Goal: Task Accomplishment & Management: Complete application form

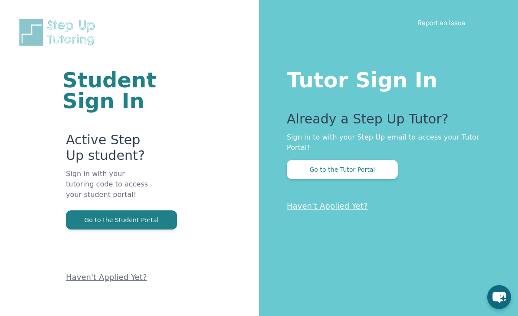
click at [365, 160] on button "Go to the Tutor Portal" at bounding box center [342, 169] width 111 height 19
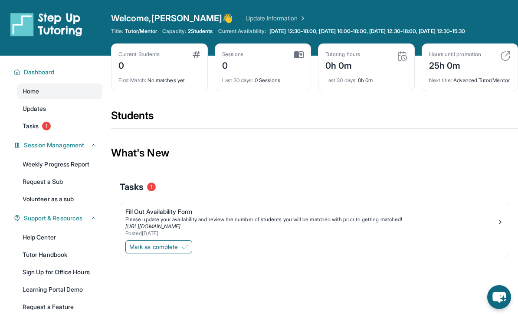
click at [360, 238] on link "Fill Out Availability Form Please update your availability and review the numbe…" at bounding box center [314, 220] width 389 height 36
click at [178, 251] on span "Mark as complete" at bounding box center [153, 246] width 49 height 9
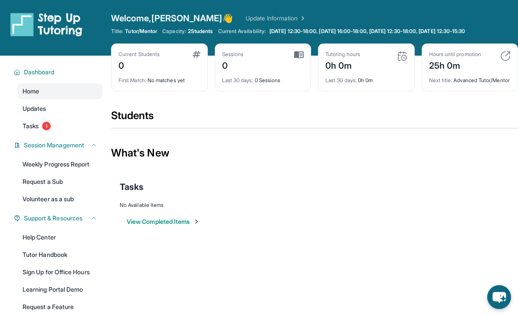
click at [40, 133] on link "Tasks 1" at bounding box center [59, 126] width 85 height 16
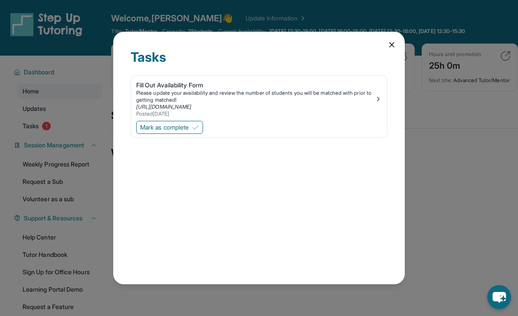
click at [181, 123] on span "Mark as complete" at bounding box center [164, 127] width 49 height 9
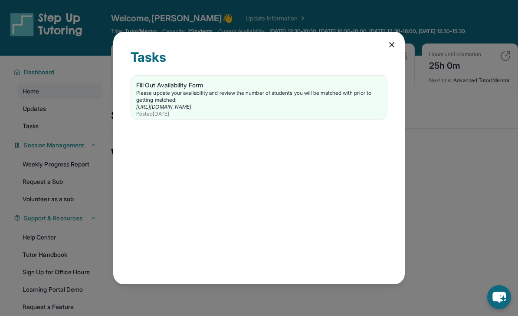
click at [385, 32] on div "Tasks Fill Out Availability Form Please update your availability and review the…" at bounding box center [259, 158] width 292 height 253
click at [393, 43] on icon at bounding box center [392, 45] width 4 height 4
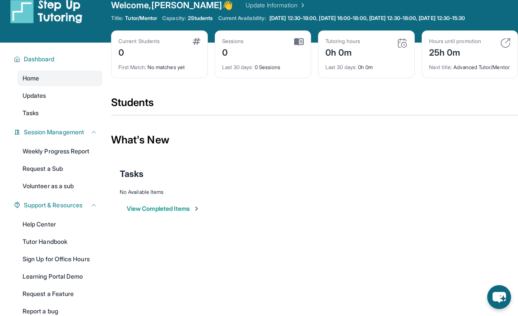
scroll to position [12, 0]
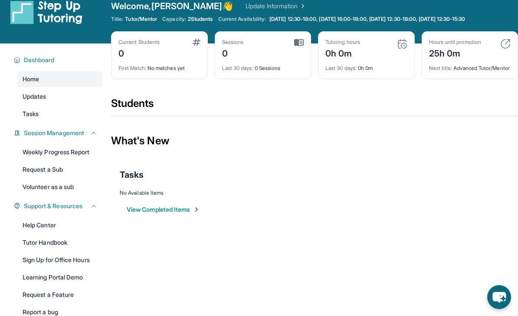
click at [162, 214] on button "View Completed Items" at bounding box center [163, 209] width 73 height 9
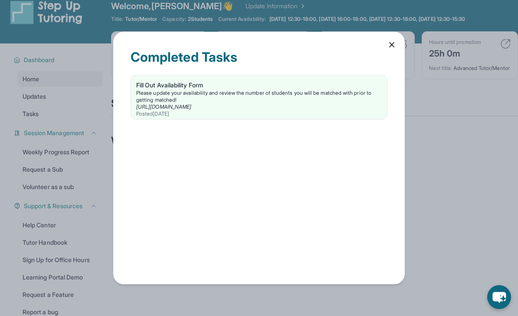
click at [220, 89] on div "Please update your availability and review the number of students you will be m…" at bounding box center [259, 96] width 246 height 14
click at [384, 32] on div "Completed Tasks Fill Out Availability Form Please update your availability and …" at bounding box center [259, 158] width 292 height 253
click at [384, 49] on div "Completed Tasks" at bounding box center [259, 62] width 257 height 26
click at [392, 43] on icon at bounding box center [392, 45] width 4 height 4
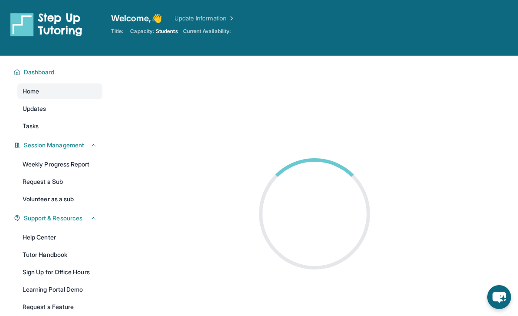
scroll to position [12, 0]
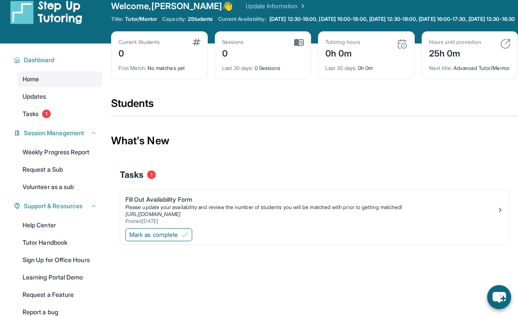
click at [188, 238] on img at bounding box center [184, 234] width 7 height 7
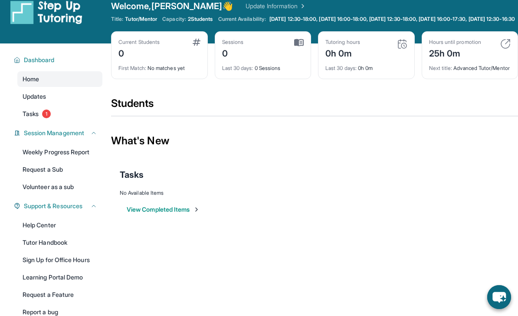
click at [35, 117] on span "Tasks" at bounding box center [31, 113] width 16 height 9
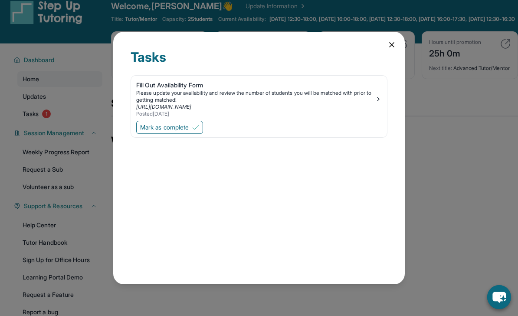
click at [183, 123] on span "Mark as complete" at bounding box center [164, 127] width 49 height 9
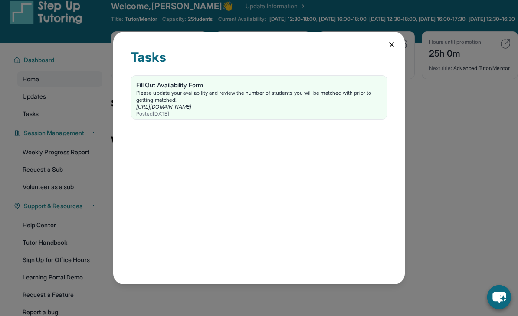
click at [391, 43] on icon at bounding box center [392, 45] width 4 height 4
